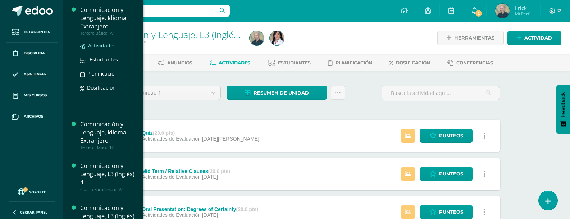
click at [93, 47] on span "Actividades" at bounding box center [102, 45] width 28 height 7
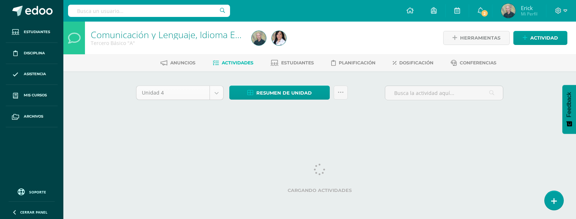
click at [214, 95] on body "Estudiantes Disciplina Asistencia Mis cursos Archivos Soporte Centro de ayuda Ú…" at bounding box center [288, 67] width 576 height 134
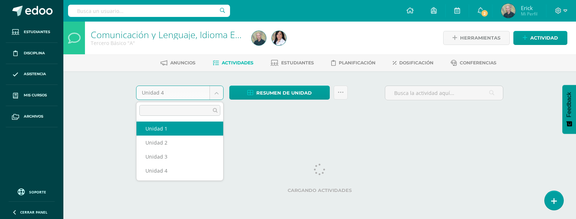
select select "Unidad 1"
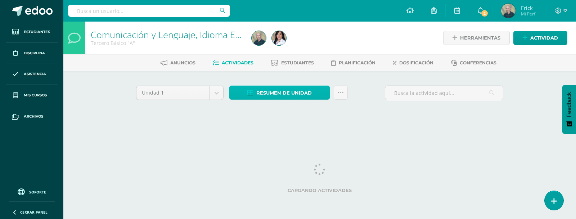
click at [262, 97] on span "Resumen de unidad" at bounding box center [283, 92] width 55 height 13
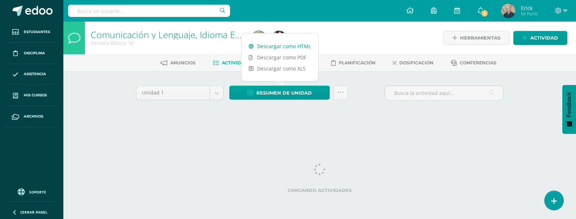
click at [280, 45] on link "Descargar como HTML" at bounding box center [279, 46] width 77 height 11
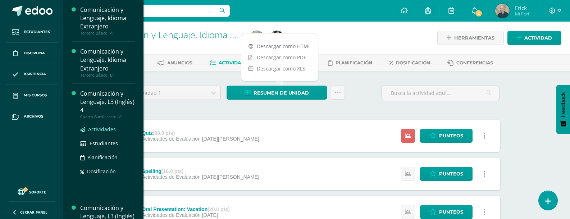
click at [102, 128] on span "Actividades" at bounding box center [102, 129] width 28 height 7
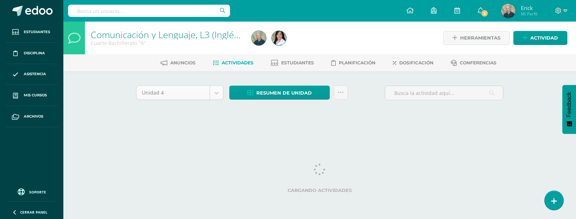
click at [215, 95] on body "Estudiantes Disciplina Asistencia Mis cursos Archivos Soporte Centro de ayuda Ú…" at bounding box center [288, 67] width 576 height 134
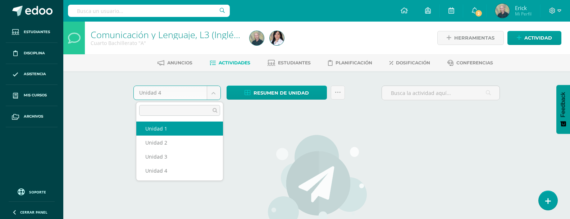
select select "Unidad 1"
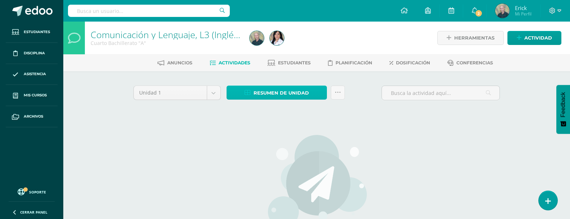
click at [277, 94] on span "Resumen de unidad" at bounding box center [281, 92] width 55 height 13
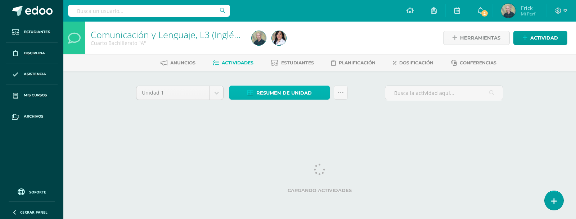
click at [281, 92] on span "Resumen de unidad" at bounding box center [283, 92] width 55 height 13
click at [293, 89] on span "Resumen de unidad" at bounding box center [283, 92] width 55 height 13
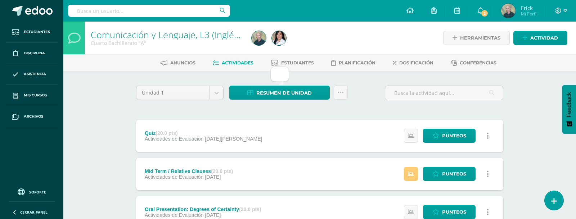
click at [255, 115] on div "Unidad 1 Unidad 1 Unidad 2 Unidad 3 Unidad 4 Resumen de unidad Enviar punteos a…" at bounding box center [319, 212] width 373 height 253
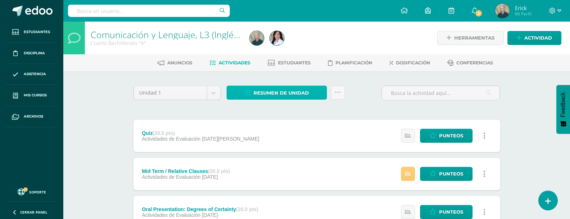
click at [281, 92] on span "Resumen de unidad" at bounding box center [281, 92] width 55 height 13
click at [285, 115] on div "Unidad 1 Unidad 1 Unidad 2 Unidad 3 Unidad 4 Resumen de unidad Enviar punteos a…" at bounding box center [317, 212] width 373 height 253
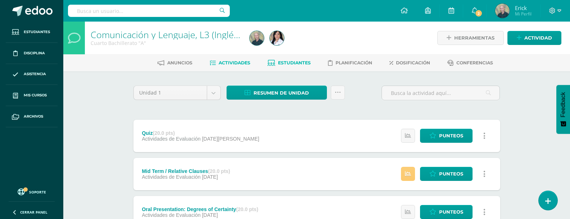
click at [303, 66] on link "Estudiantes" at bounding box center [289, 63] width 43 height 12
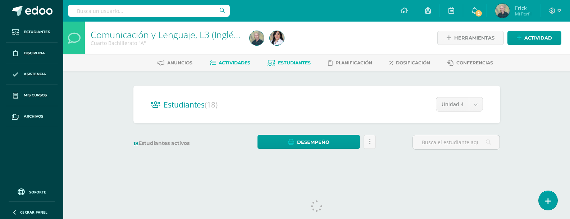
click at [226, 63] on span "Actividades" at bounding box center [235, 62] width 32 height 5
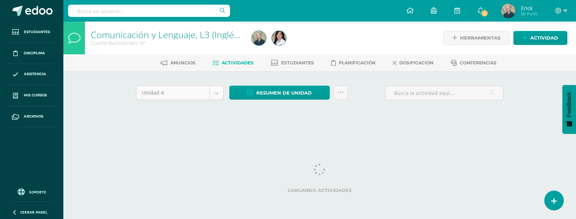
click at [216, 92] on body "Estudiantes Disciplina Asistencia Mis cursos Archivos Soporte Centro de ayuda Ú…" at bounding box center [288, 67] width 576 height 134
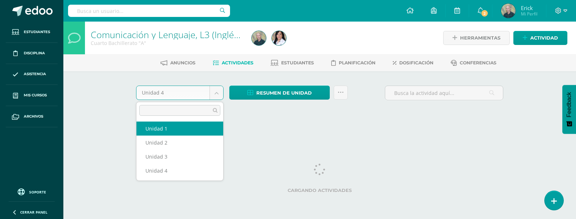
select select "Unidad 1"
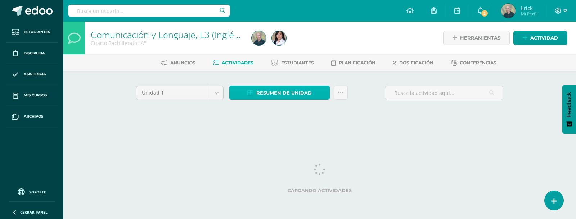
click at [277, 95] on span "Resumen de unidad" at bounding box center [283, 92] width 55 height 13
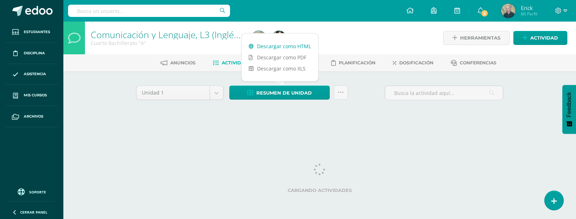
click at [269, 47] on link "Descargar como HTML" at bounding box center [279, 46] width 77 height 11
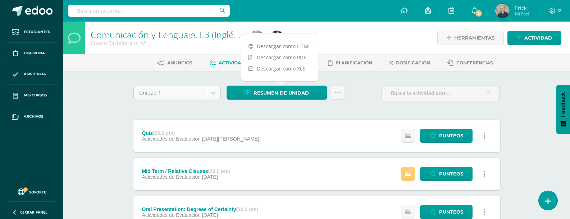
click at [211, 92] on body "Estudiantes Disciplina Asistencia Mis cursos Archivos Soporte Centro de ayuda Ú…" at bounding box center [285, 176] width 570 height 353
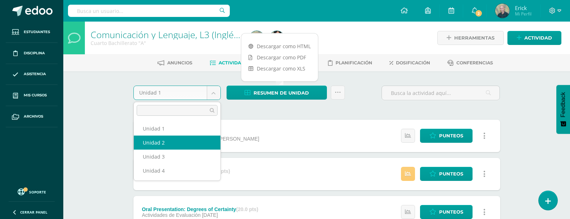
select select "Unidad 2"
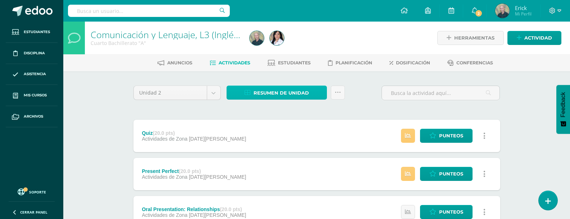
click at [275, 94] on span "Resumen de unidad" at bounding box center [281, 92] width 55 height 13
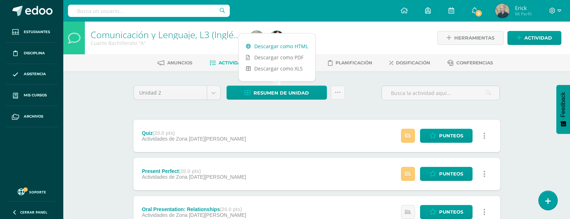
click at [268, 48] on link "Descargar como HTML" at bounding box center [277, 46] width 77 height 11
click at [558, 12] on icon at bounding box center [560, 11] width 4 height 6
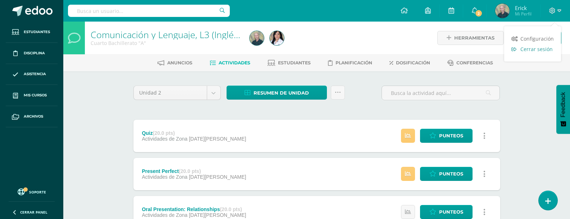
click at [534, 50] on span "Cerrar sesión" at bounding box center [537, 49] width 32 height 7
